Goal: Task Accomplishment & Management: Complete application form

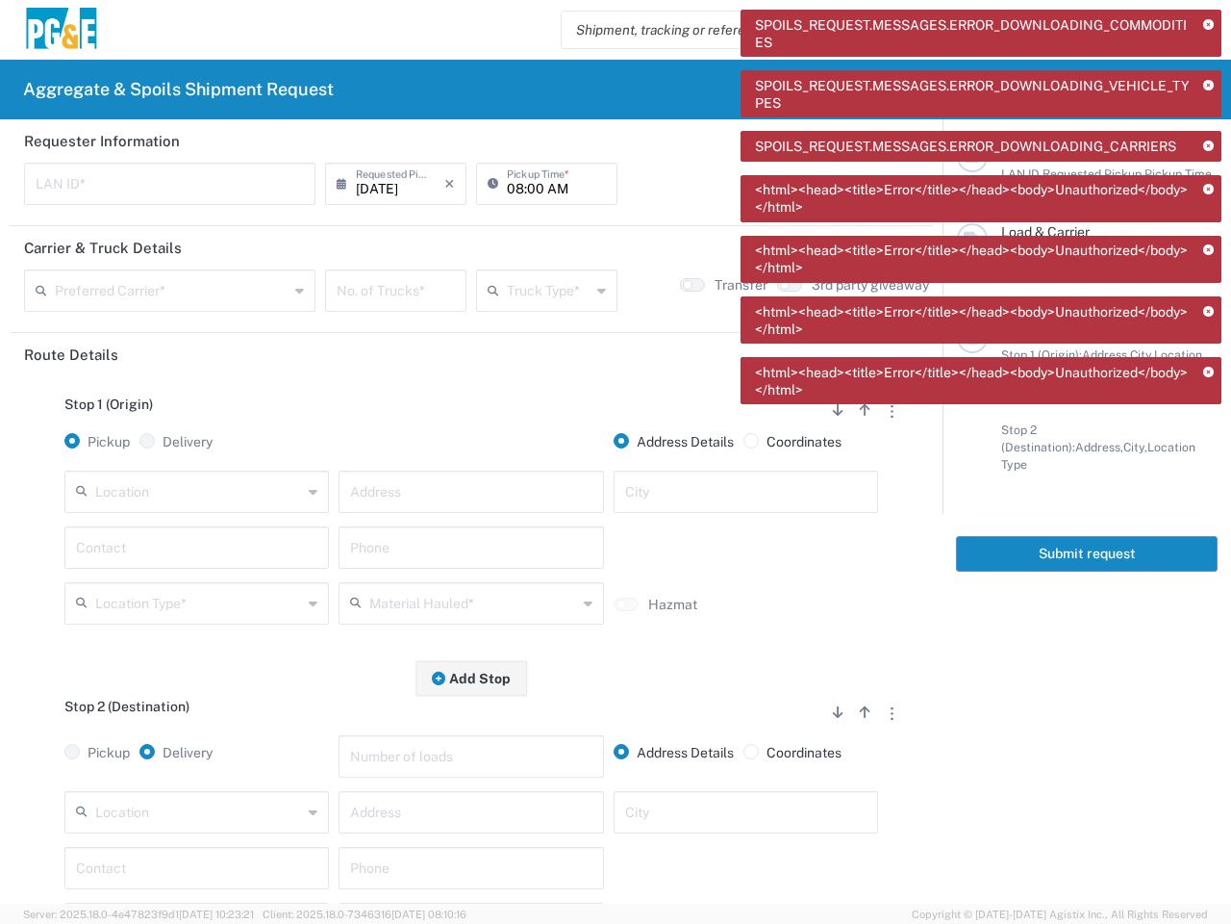
click at [1208, 25] on icon at bounding box center [1208, 25] width 11 height 11
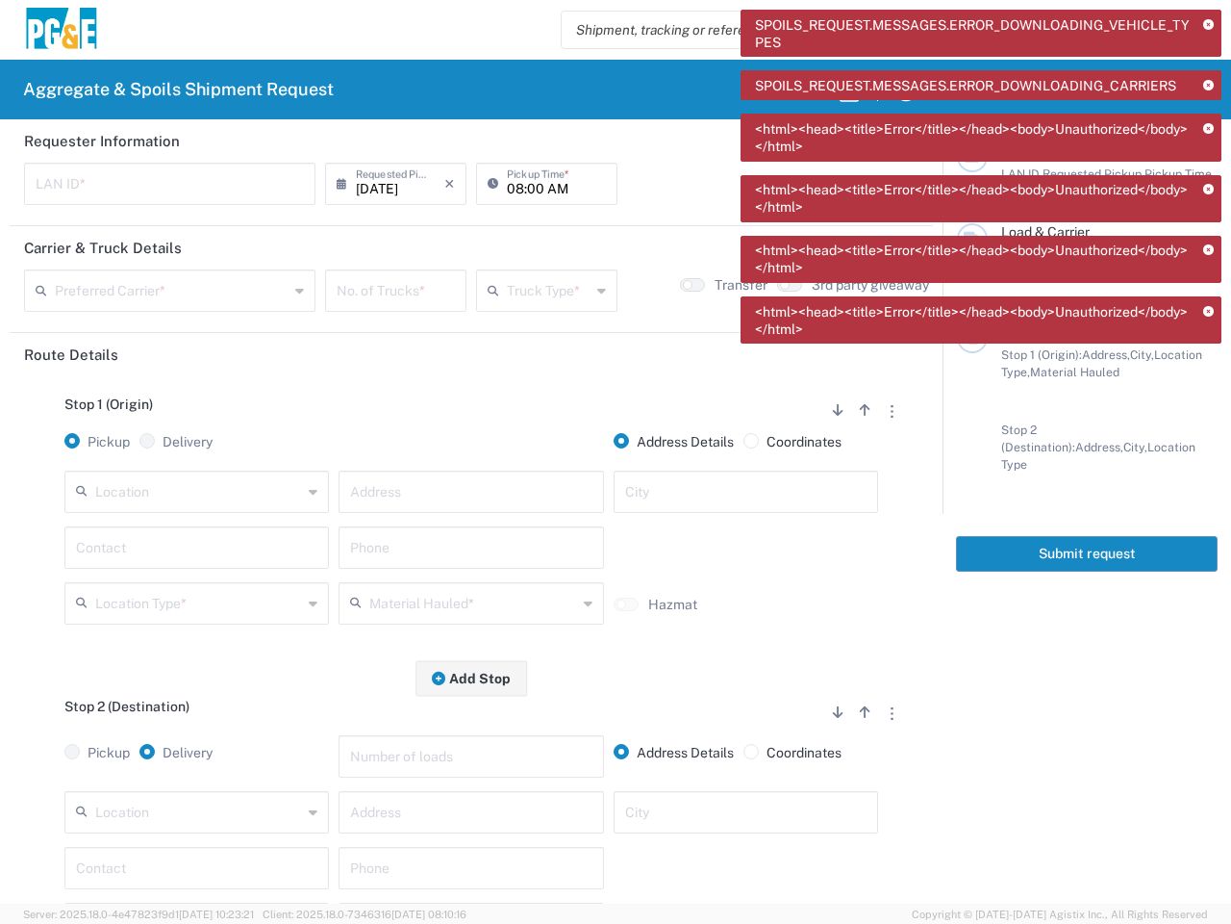
click at [1208, 86] on icon at bounding box center [1208, 86] width 11 height 11
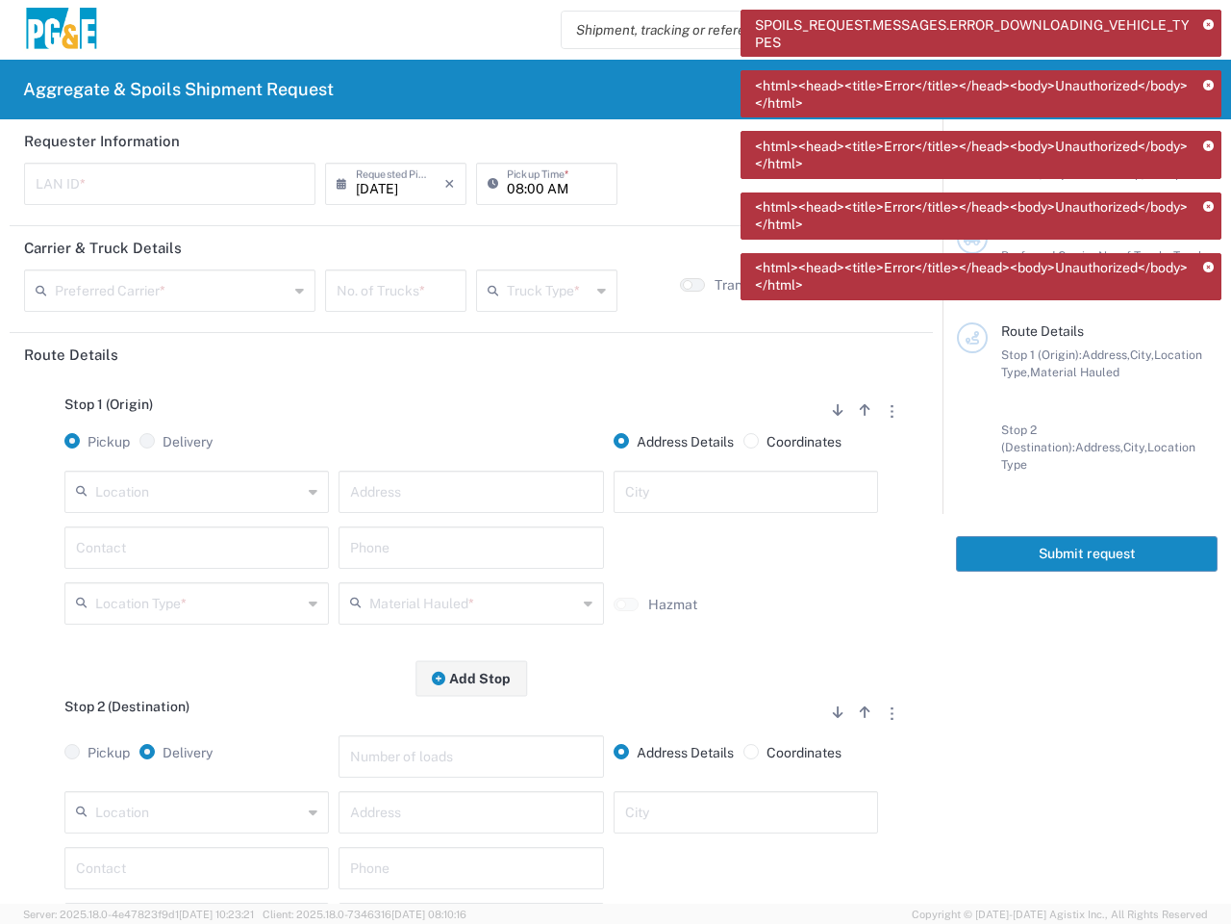
click at [1208, 146] on icon at bounding box center [1208, 146] width 11 height 11
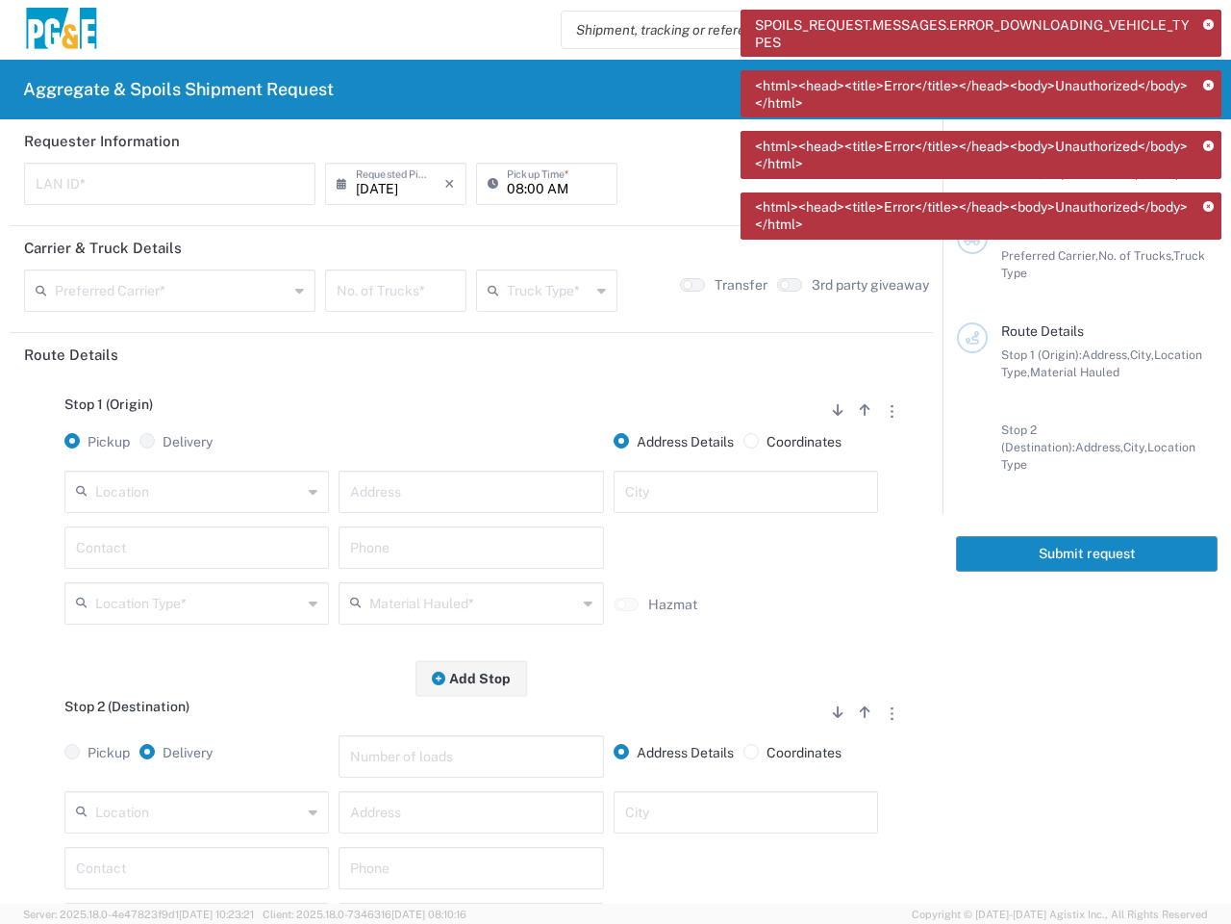
click at [1208, 190] on div "SPOILS_REQUEST.MESSAGES.ERROR_DOWNLOADING_VEHICLE_TYPES <html><head><title>Erro…" at bounding box center [981, 131] width 481 height 243
click at [1208, 250] on div "SPOILS_REQUEST.MESSAGES.ERROR_DOWNLOADING_VEHICLE_TYPES <html><head><title>Erro…" at bounding box center [981, 131] width 481 height 243
click at [1208, 312] on div "Load & Carrier Preferred Carrier, No. of Trucks, Truck Type" at bounding box center [1087, 272] width 261 height 99
click at [1208, 372] on div "Stop 1 (Origin): Address, City, Location Type, Material Hauled" at bounding box center [1109, 363] width 216 height 35
click at [167, 184] on input "text" at bounding box center [170, 182] width 268 height 34
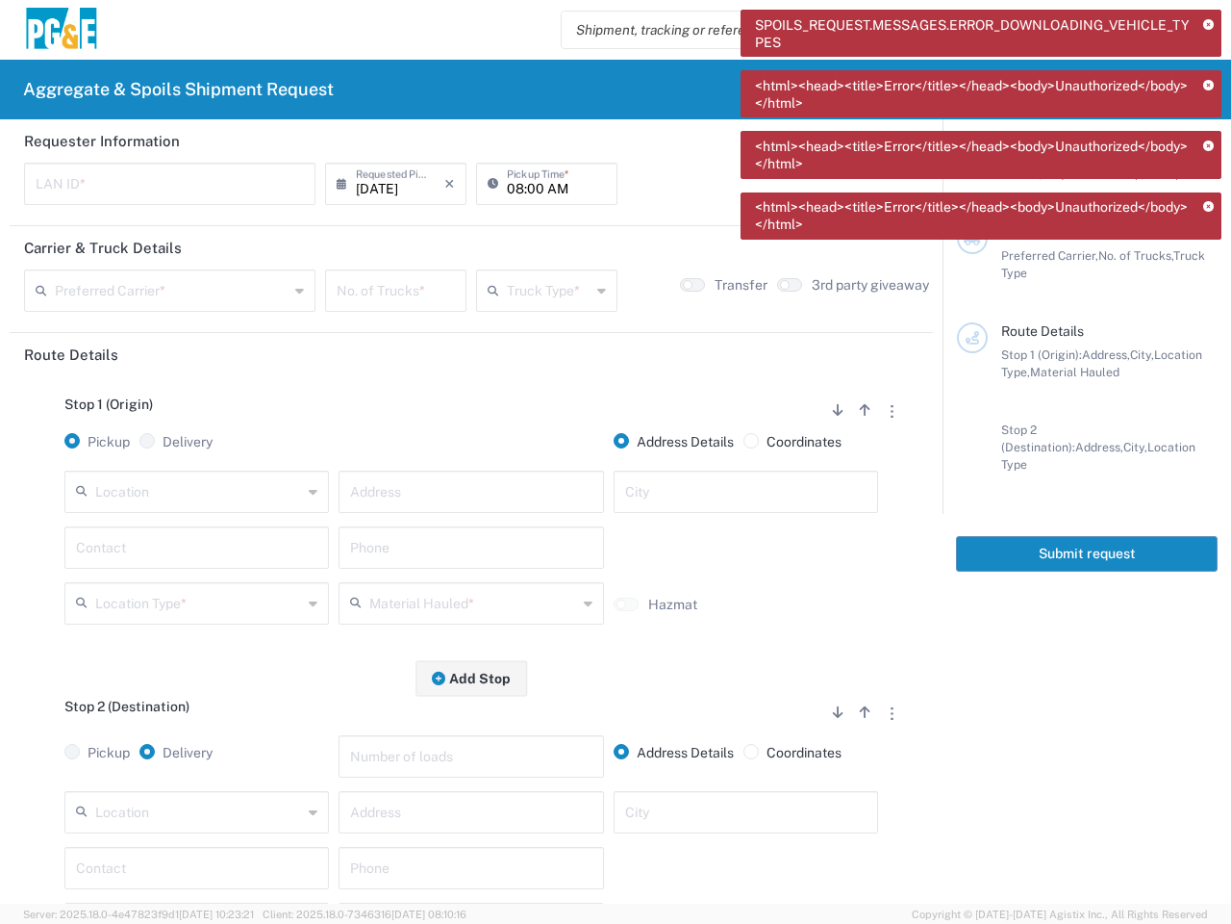
click at [390, 184] on input "[DATE]" at bounding box center [400, 182] width 89 height 34
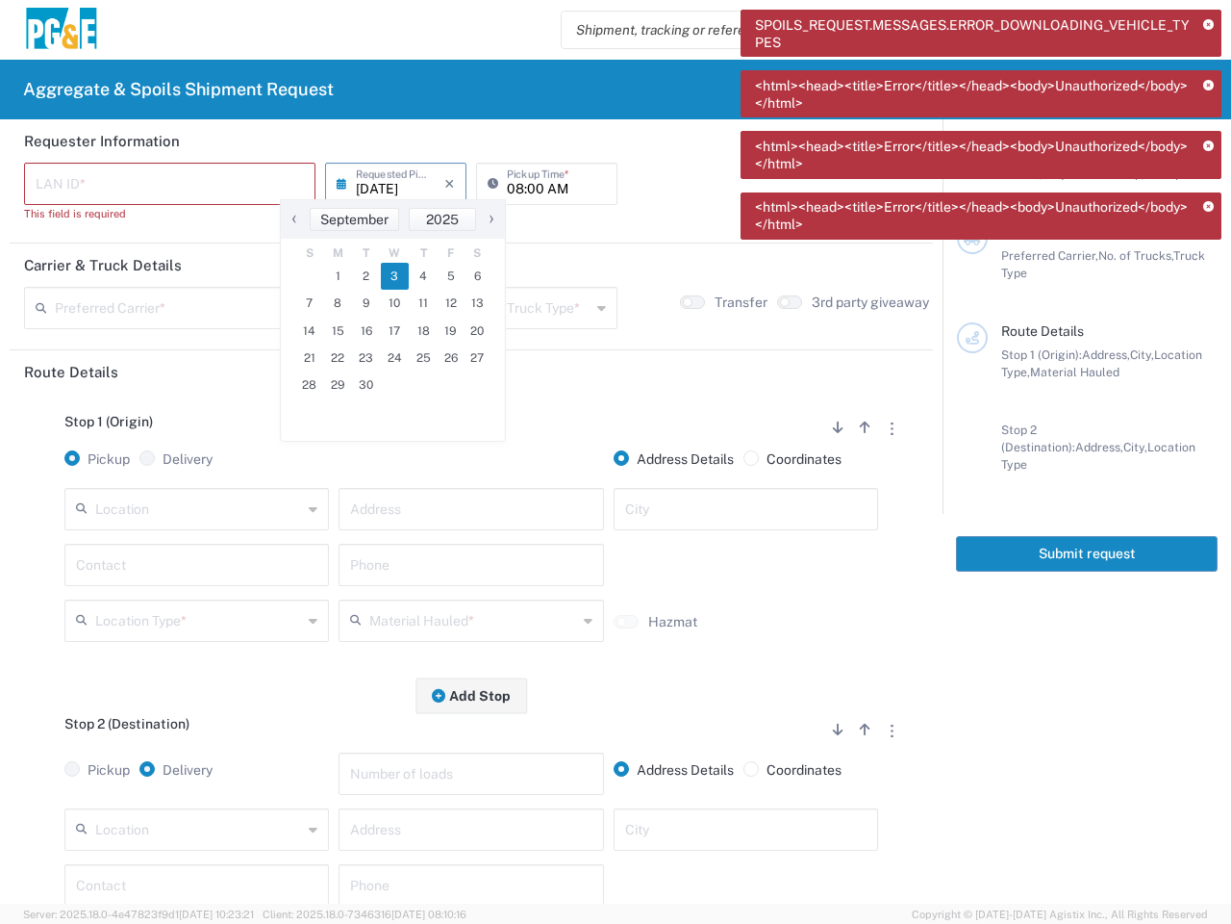
click at [342, 184] on icon at bounding box center [346, 183] width 19 height 31
